Goal: Navigation & Orientation: Go to known website

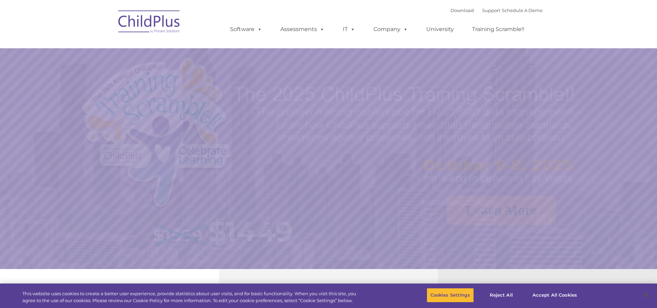
select select "MEDIUM"
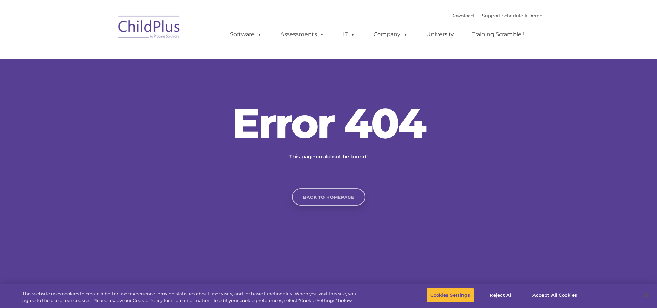
click at [325, 195] on link "Back to homepage" at bounding box center [328, 196] width 73 height 17
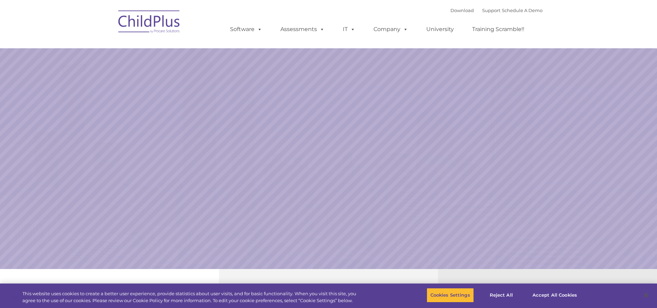
select select "MEDIUM"
